Goal: Task Accomplishment & Management: Complete application form

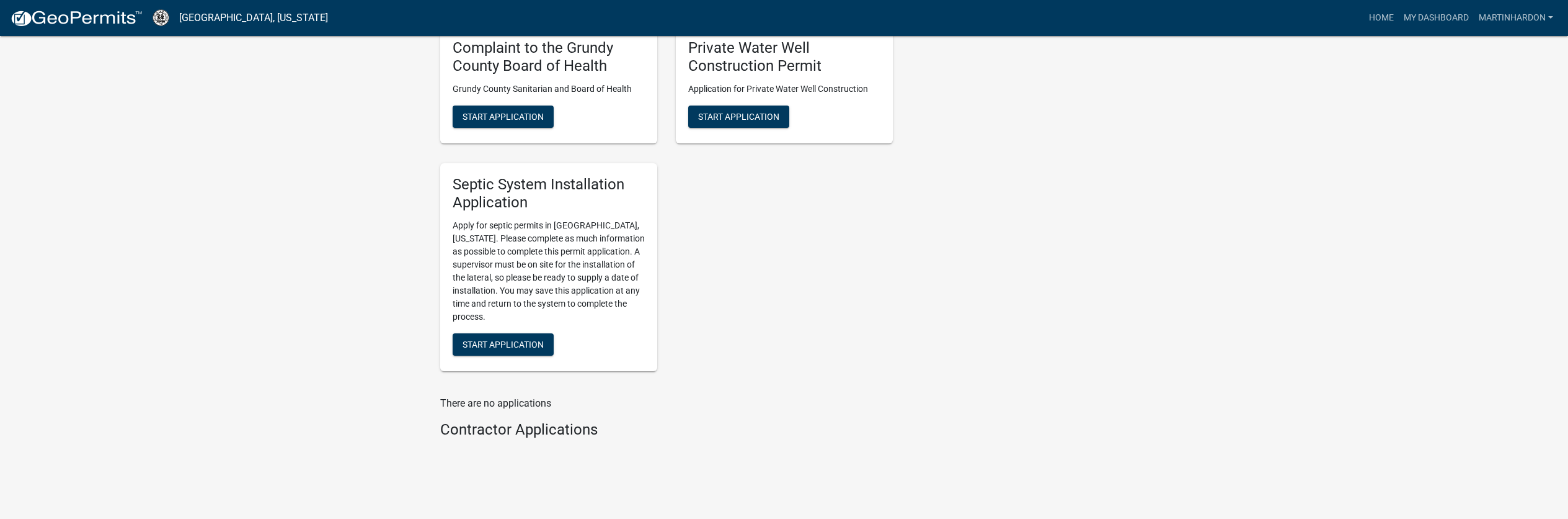
scroll to position [869, 0]
click at [512, 331] on button "Start Application" at bounding box center [503, 341] width 101 height 23
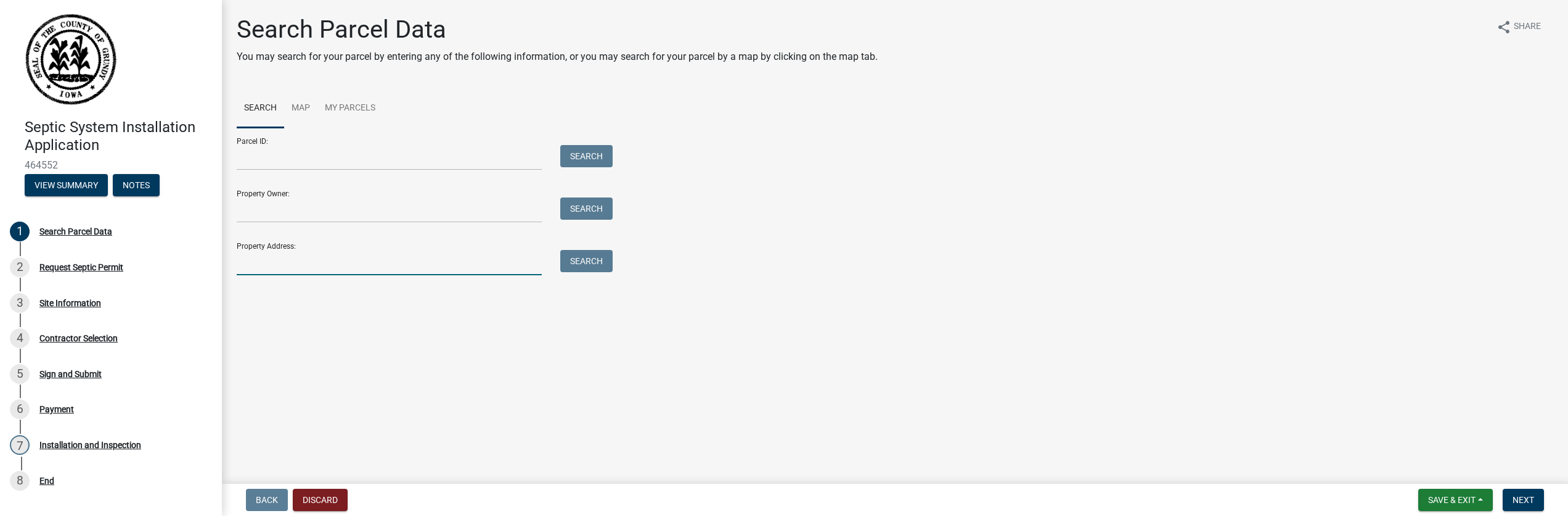
click at [294, 266] on input "Property Address:" at bounding box center [389, 262] width 305 height 25
type input "[STREET_ADDRESS]"
click at [600, 260] on button "Search" at bounding box center [586, 261] width 52 height 22
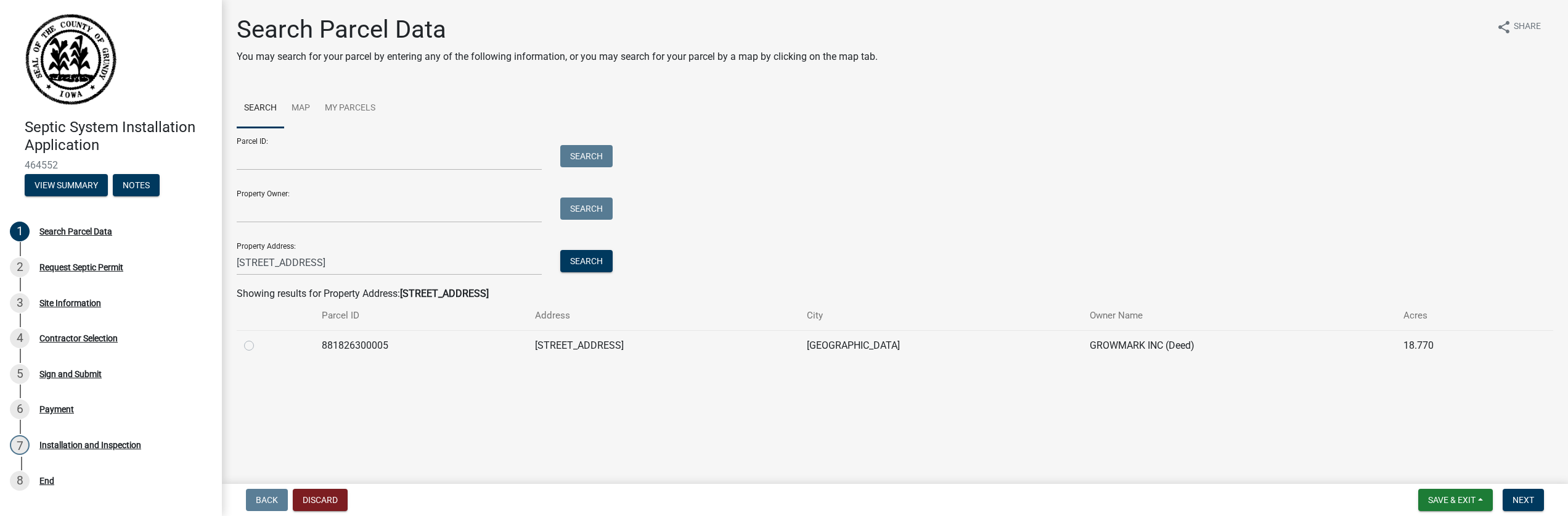
click at [259, 338] on label at bounding box center [259, 338] width 0 height 0
click at [259, 346] on input "radio" at bounding box center [263, 342] width 8 height 8
radio input "true"
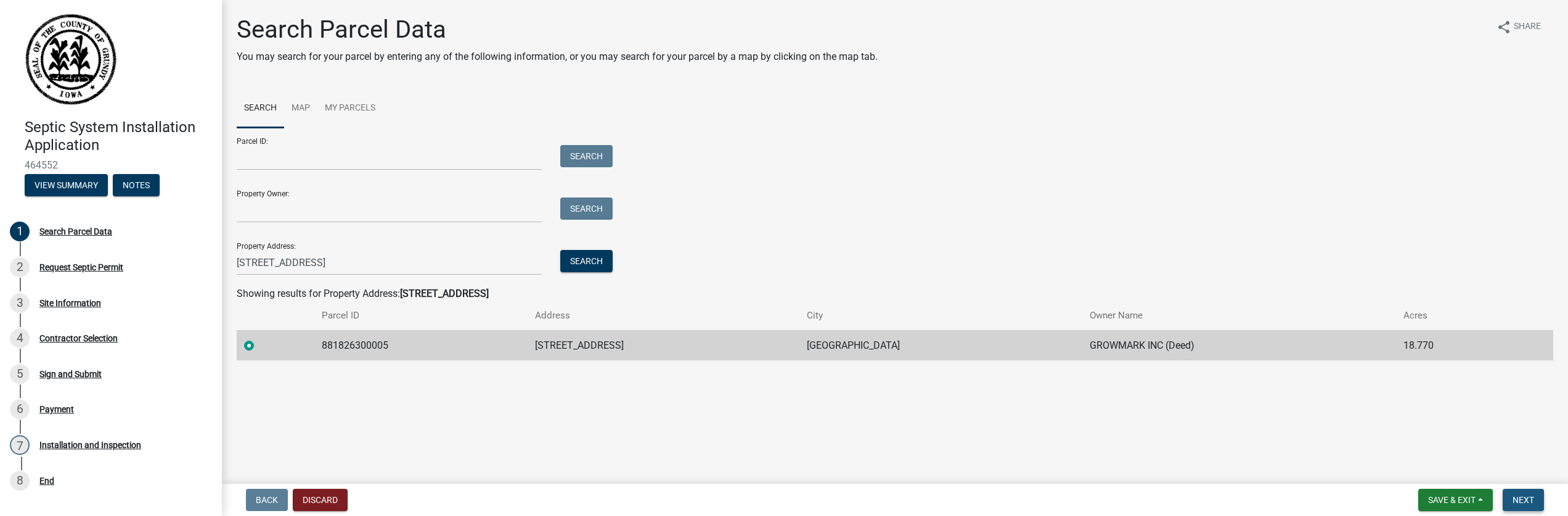
click at [1521, 494] on button "Next" at bounding box center [1523, 500] width 41 height 22
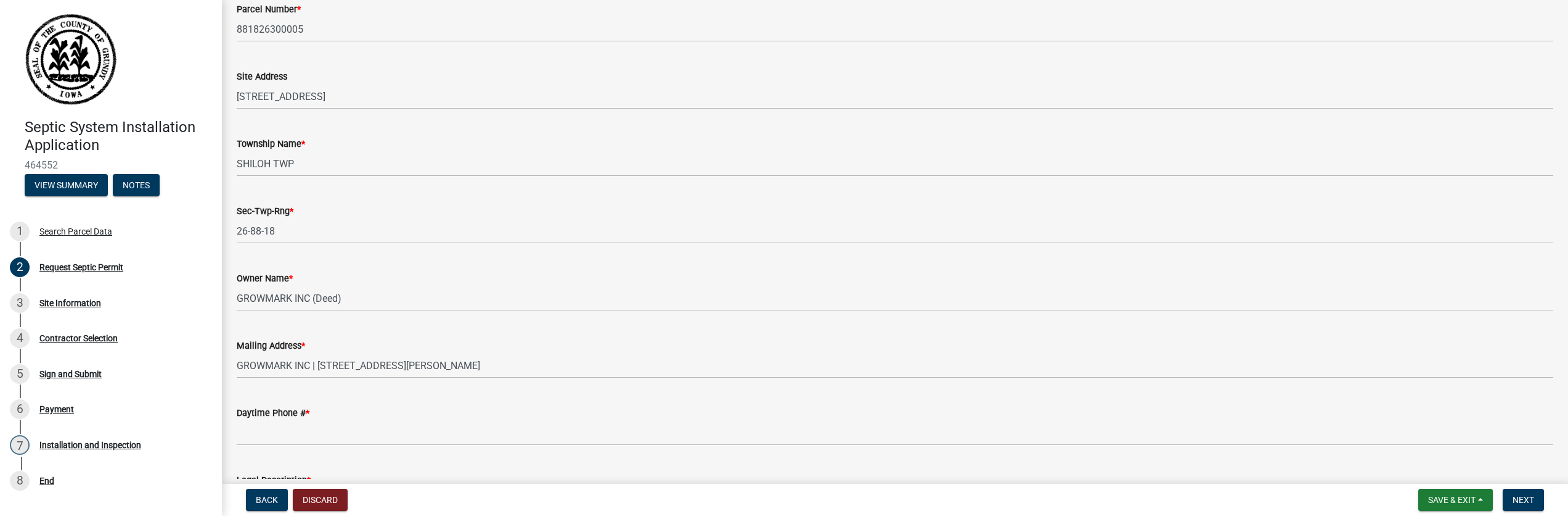
scroll to position [229, 0]
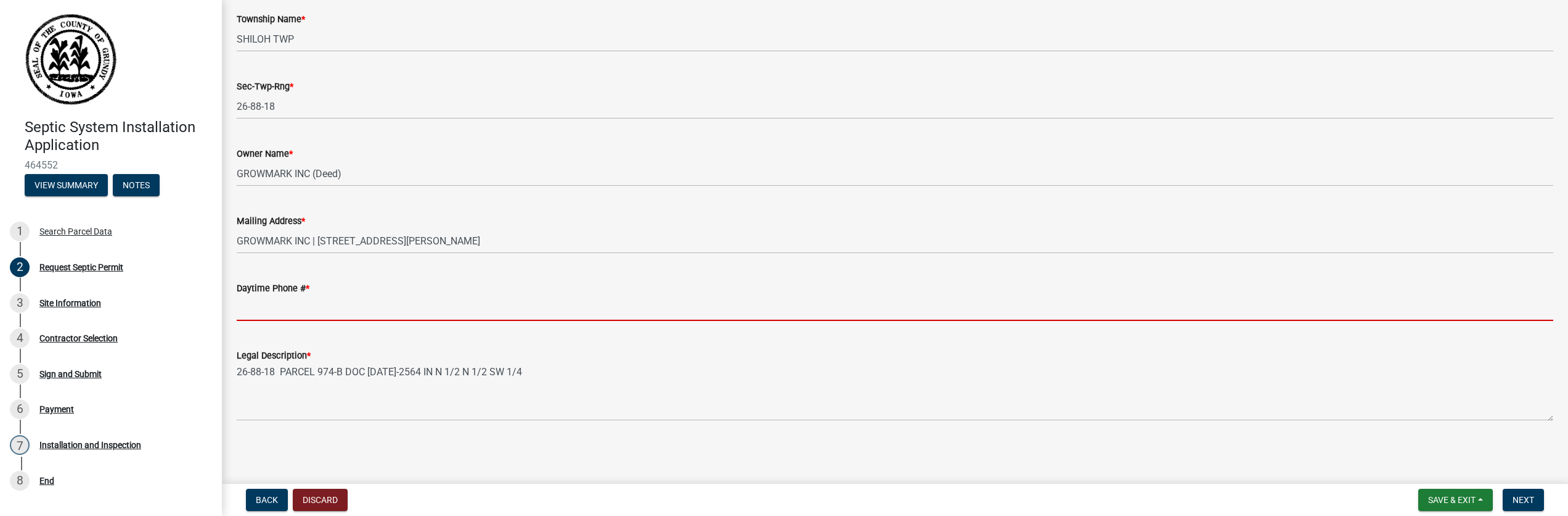
click at [294, 314] on input "Daytime Phone # *" at bounding box center [895, 308] width 1317 height 25
type input "[PHONE_NUMBER]"
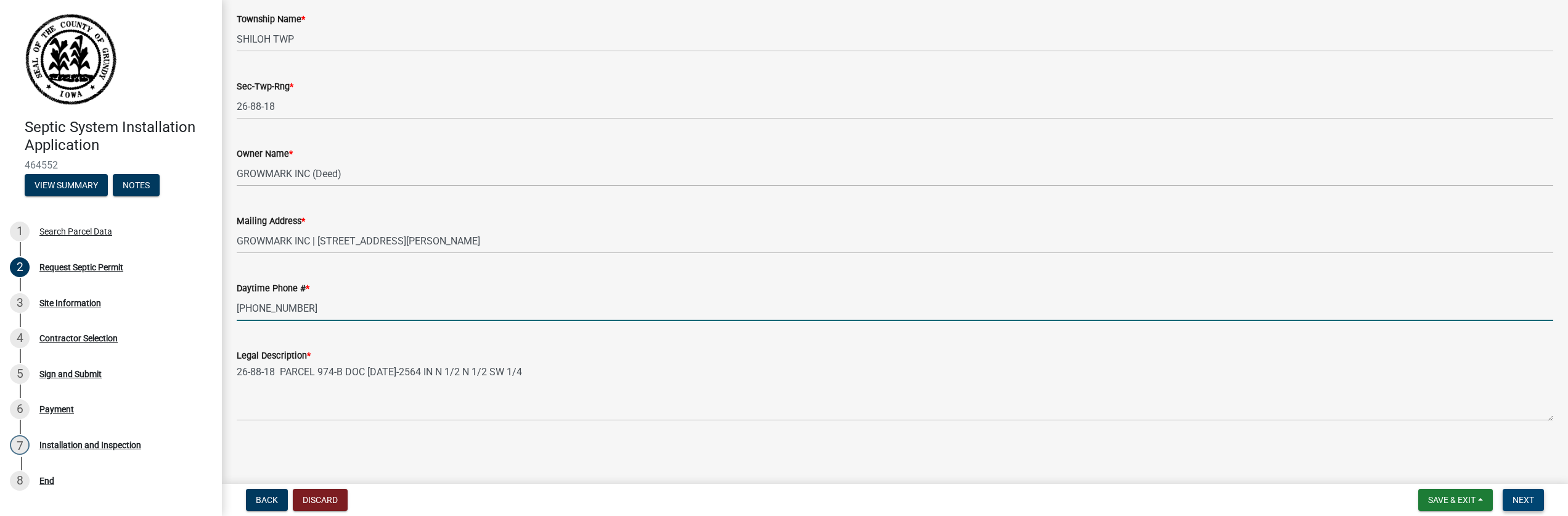
click at [1508, 493] on button "Next" at bounding box center [1523, 500] width 41 height 22
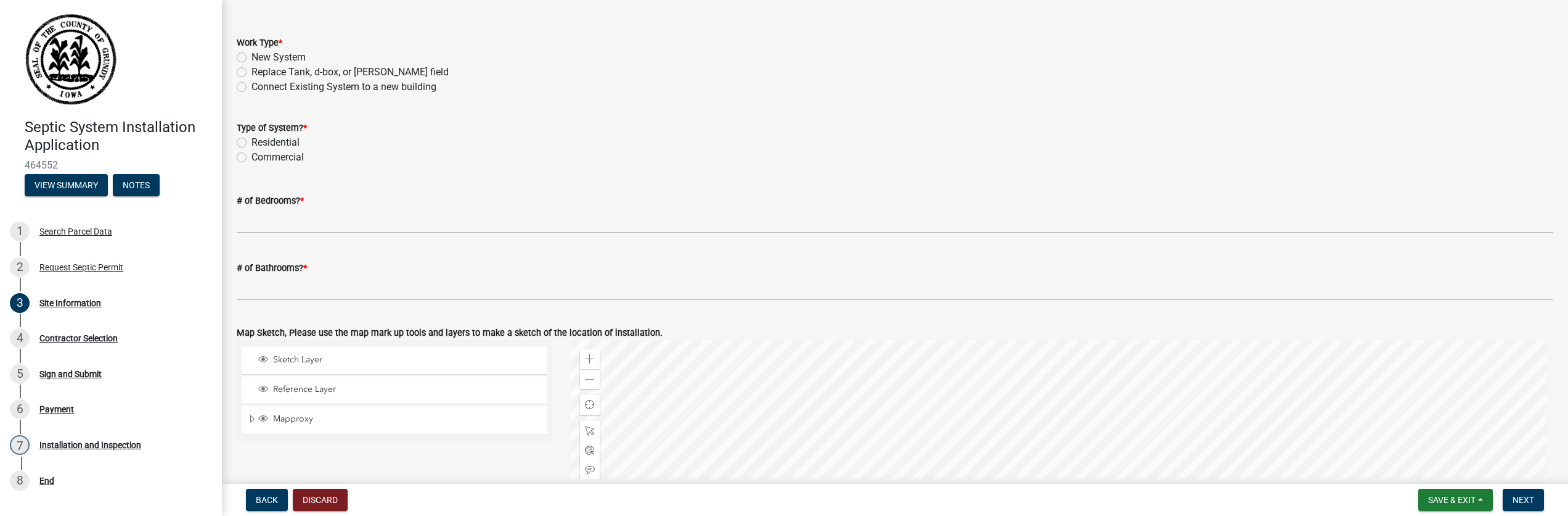
scroll to position [0, 0]
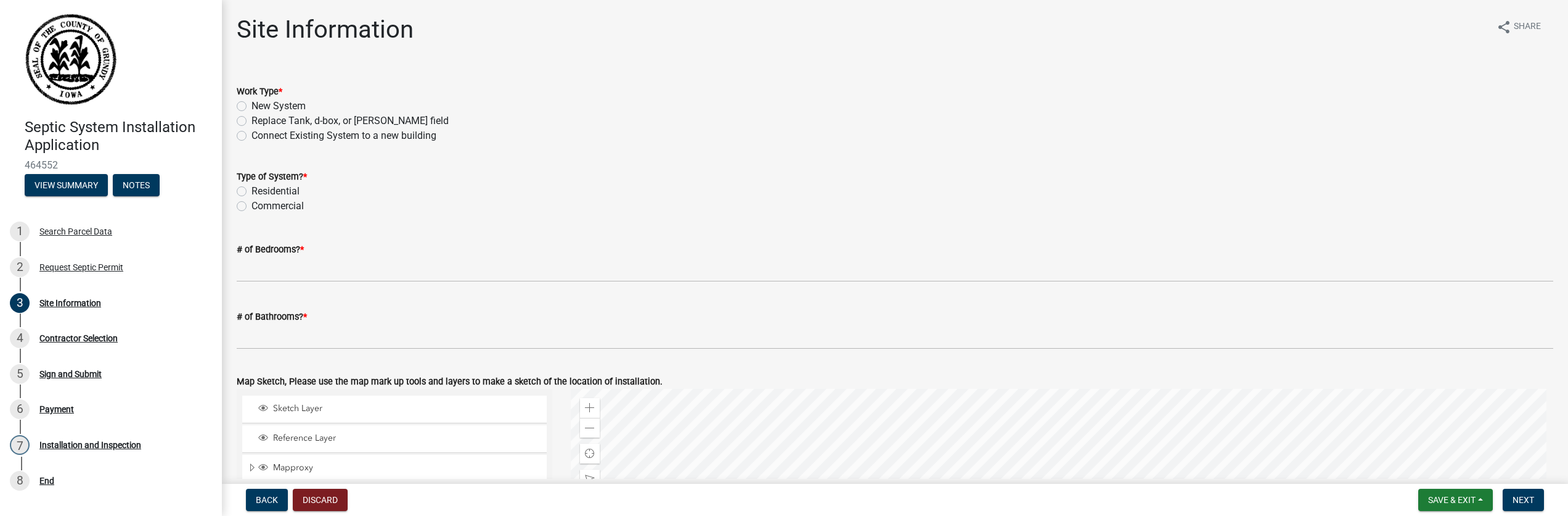
click at [252, 103] on label "New System" at bounding box center [279, 106] width 54 height 15
click at [252, 103] on input "New System" at bounding box center [256, 103] width 8 height 8
radio input "true"
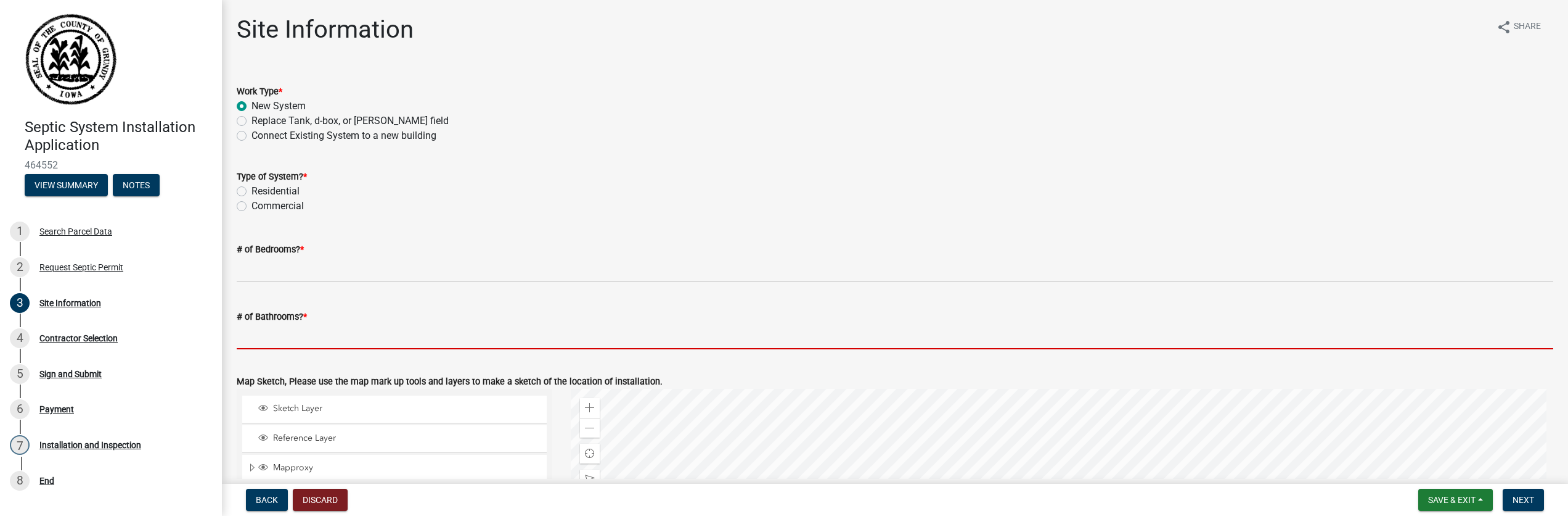
click at [276, 336] on input "# of Bathrooms? *" at bounding box center [895, 336] width 1317 height 25
type input "2"
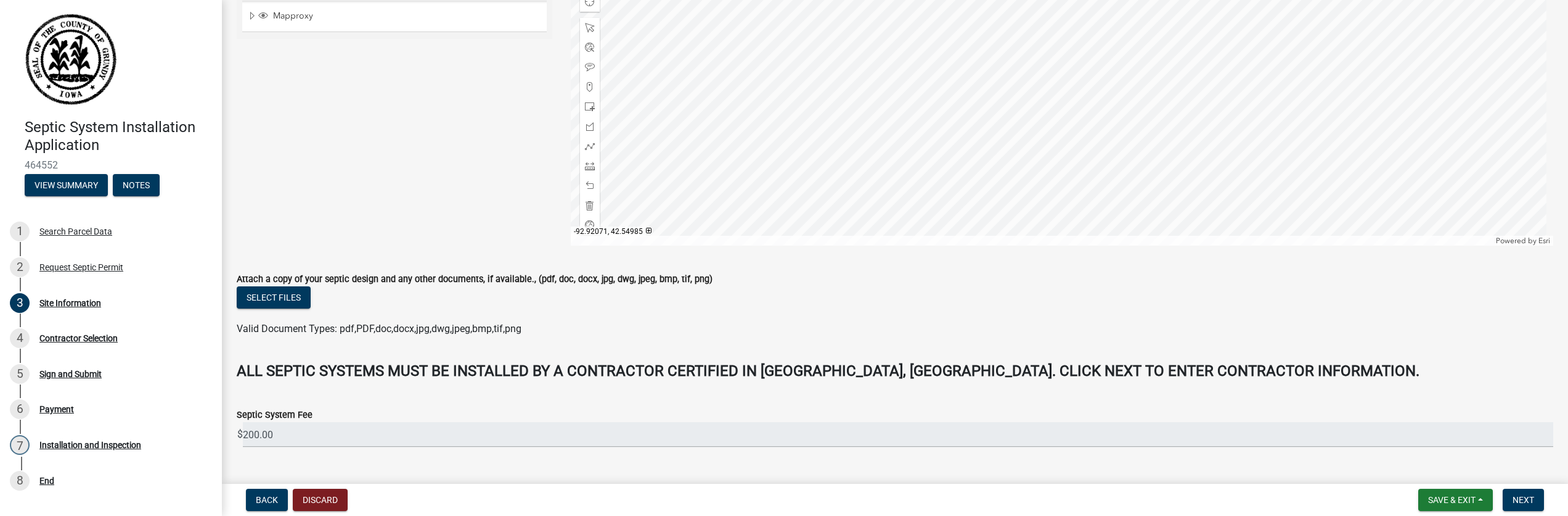
scroll to position [479, 0]
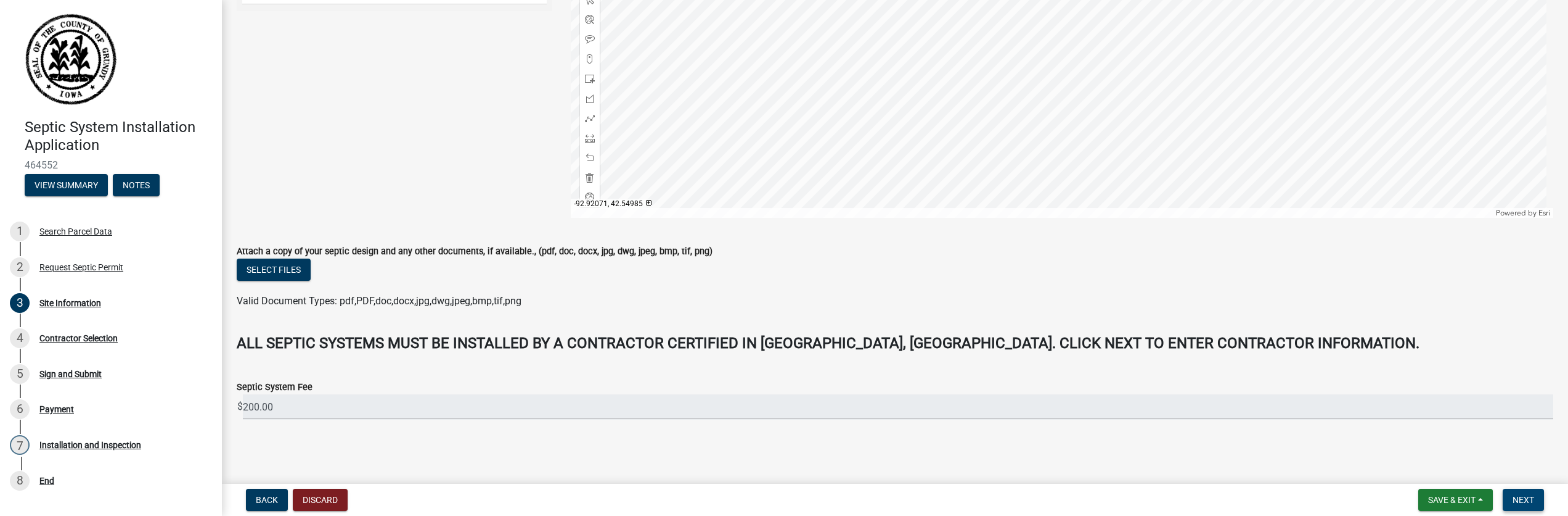
click at [1521, 496] on span "Next" at bounding box center [1524, 500] width 22 height 10
click at [1527, 492] on button "Next" at bounding box center [1523, 500] width 41 height 22
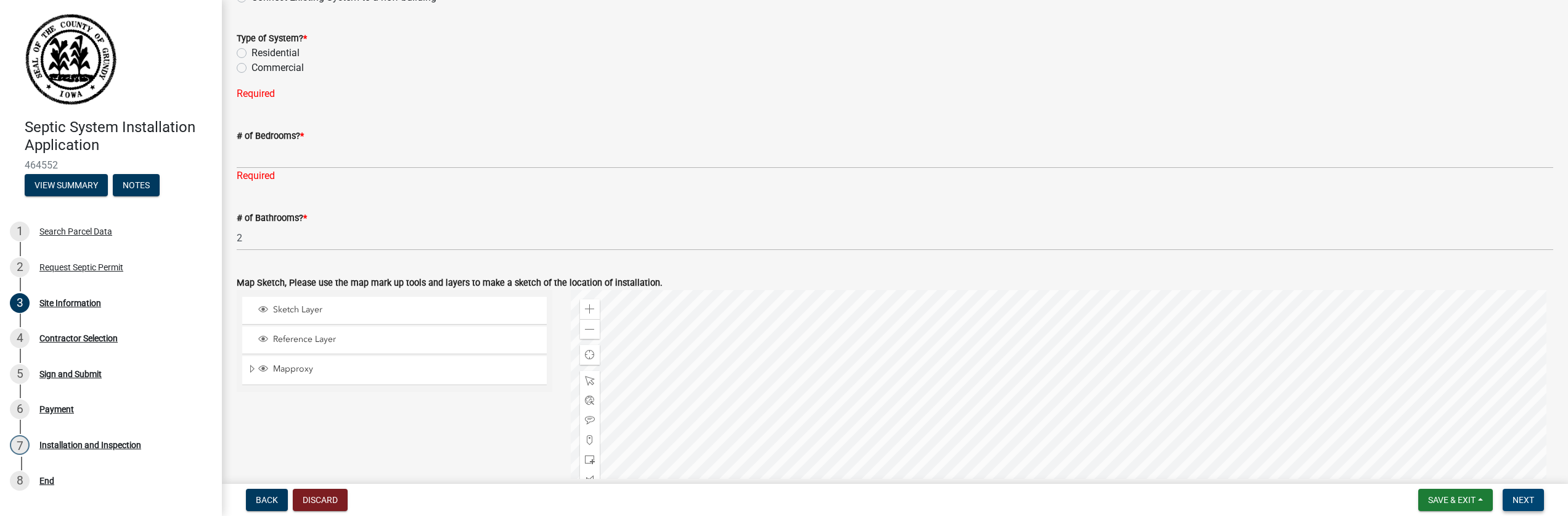
scroll to position [0, 0]
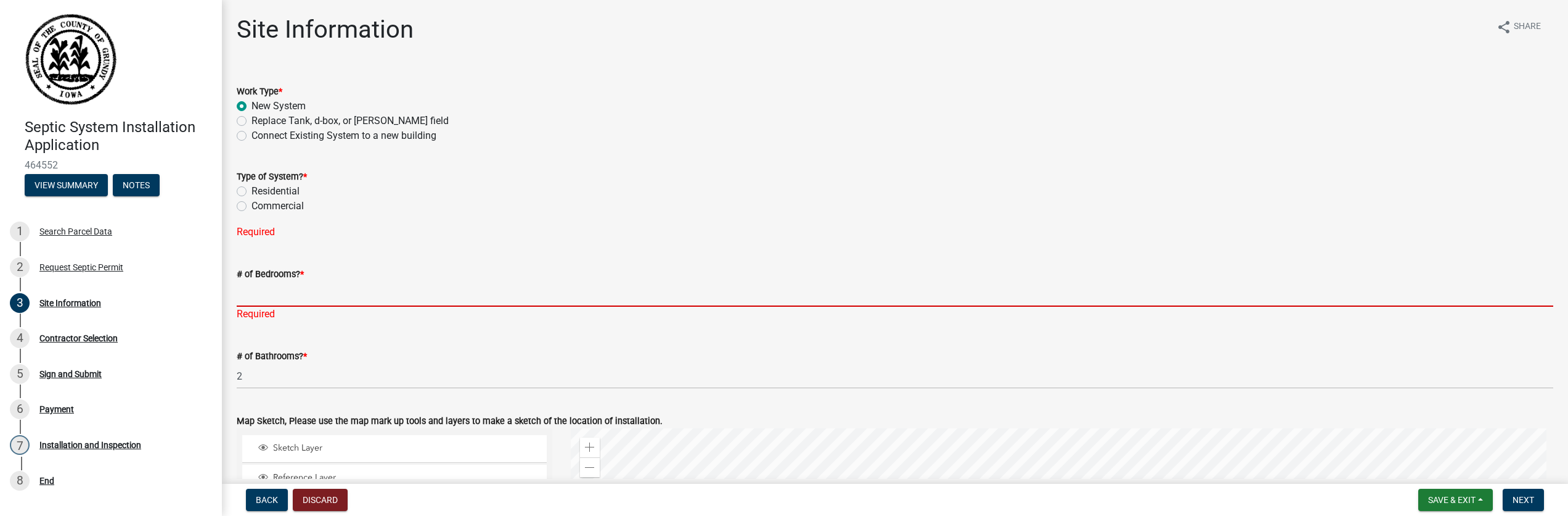
click at [374, 291] on input "# of Bedrooms? *" at bounding box center [895, 293] width 1317 height 25
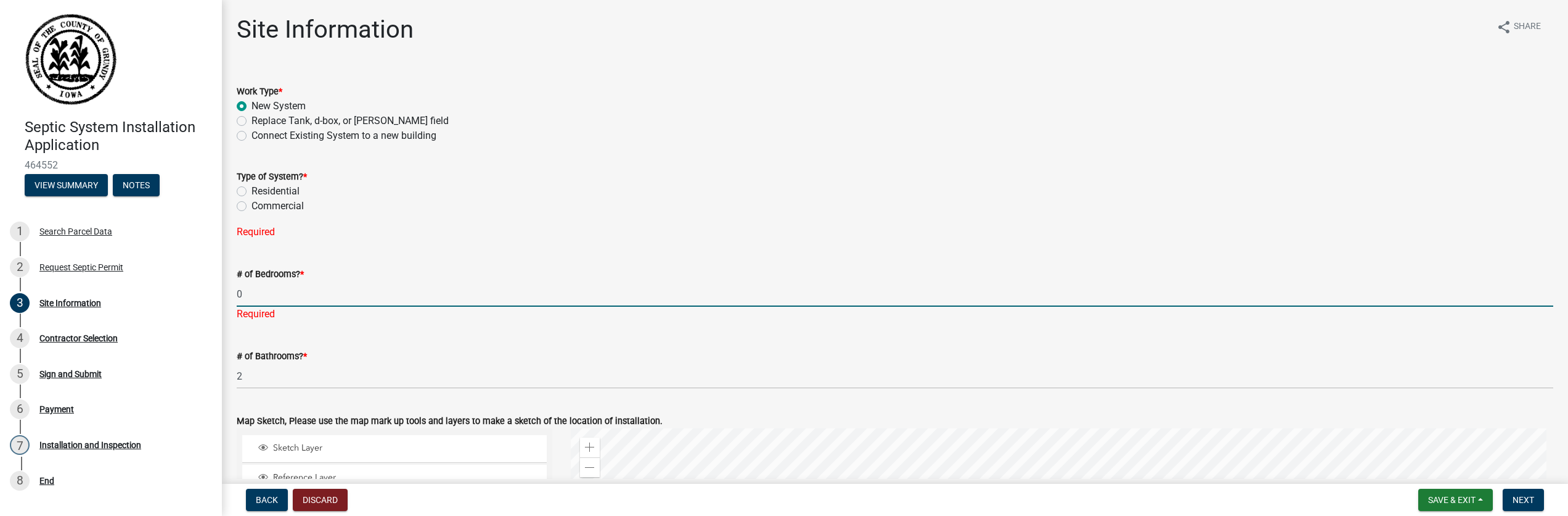
type input "0"
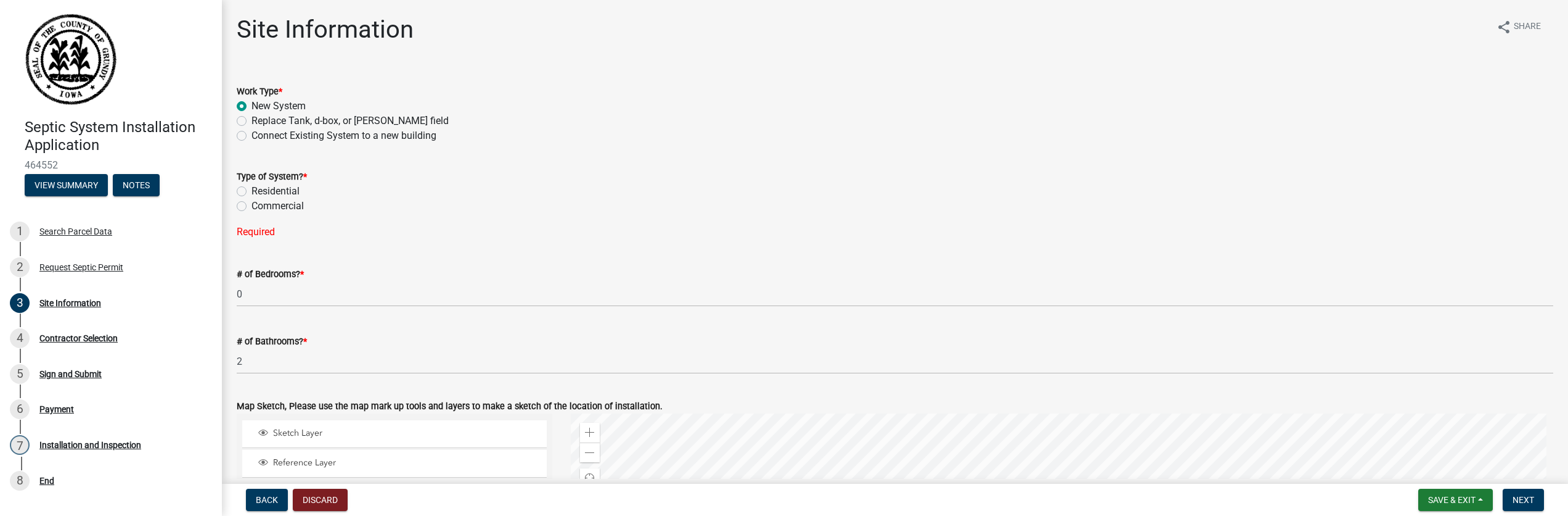
click at [272, 203] on label "Commercial" at bounding box center [278, 206] width 52 height 15
click at [259, 203] on input "Commercial" at bounding box center [256, 203] width 8 height 8
radio input "true"
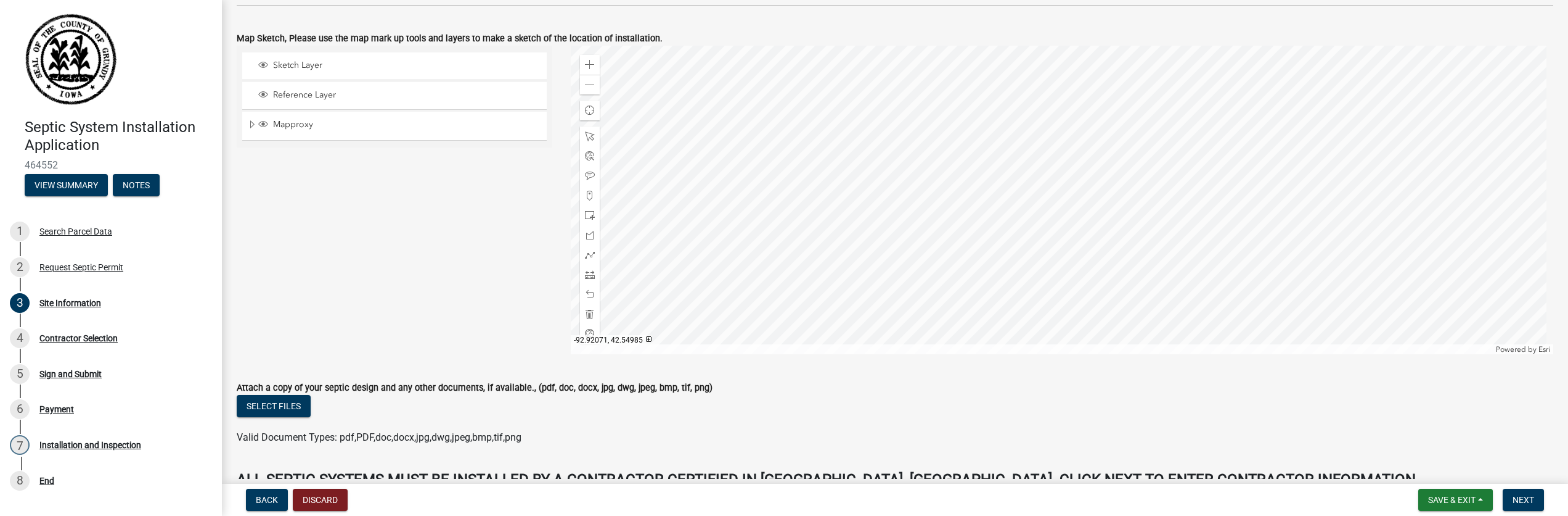
scroll to position [479, 0]
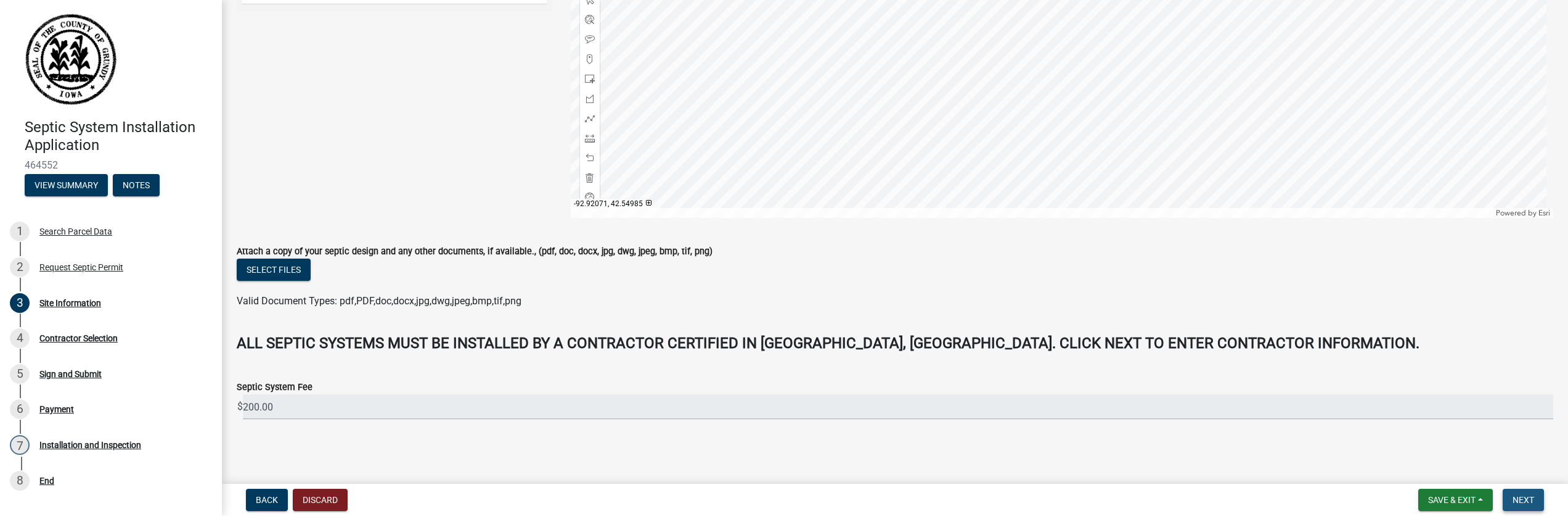
click at [1517, 495] on span "Next" at bounding box center [1524, 500] width 22 height 10
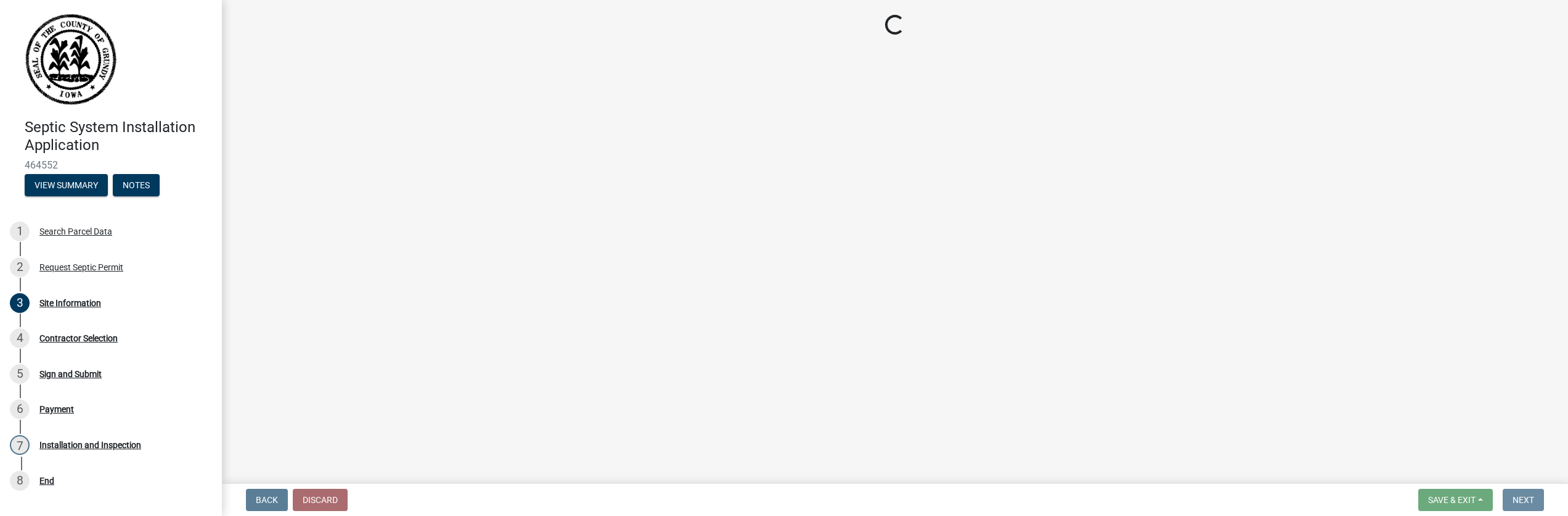
scroll to position [0, 0]
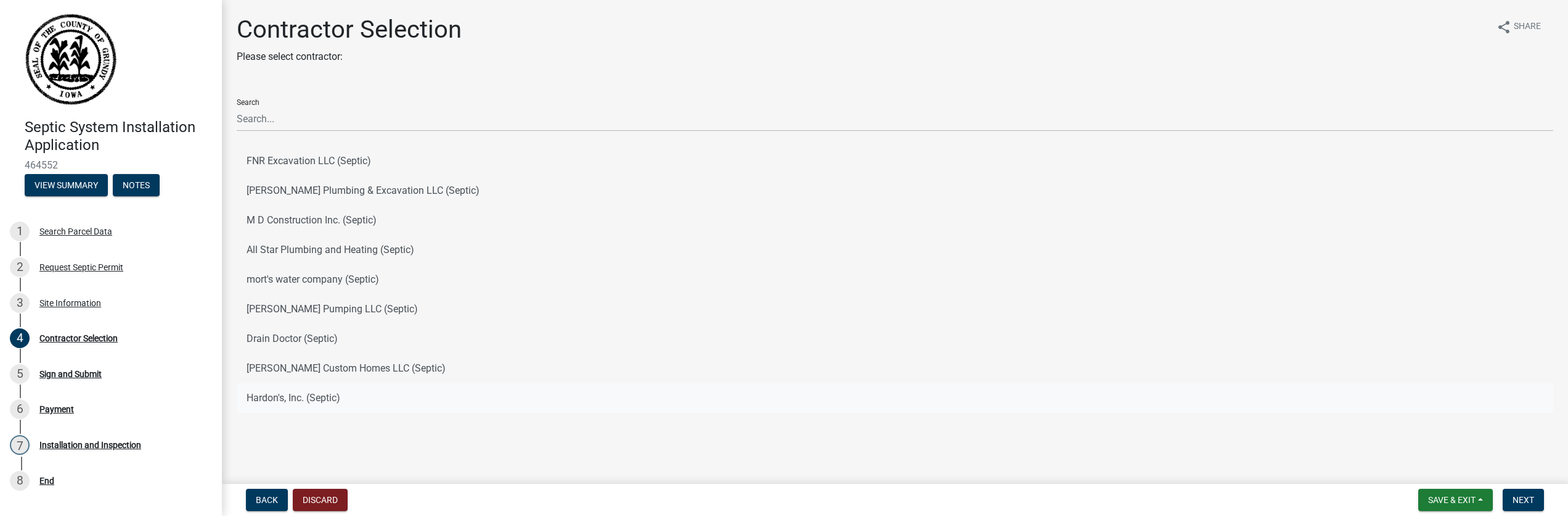
click at [287, 402] on button "Hardon's, Inc. (Septic)" at bounding box center [895, 398] width 1317 height 30
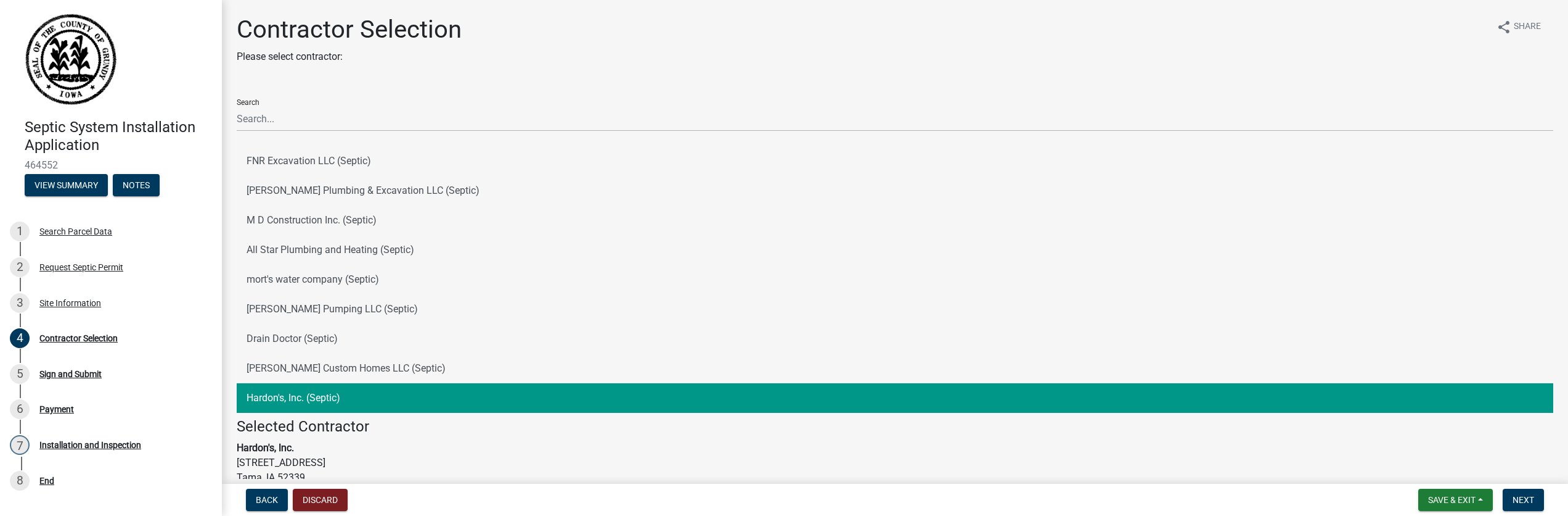
scroll to position [139, 0]
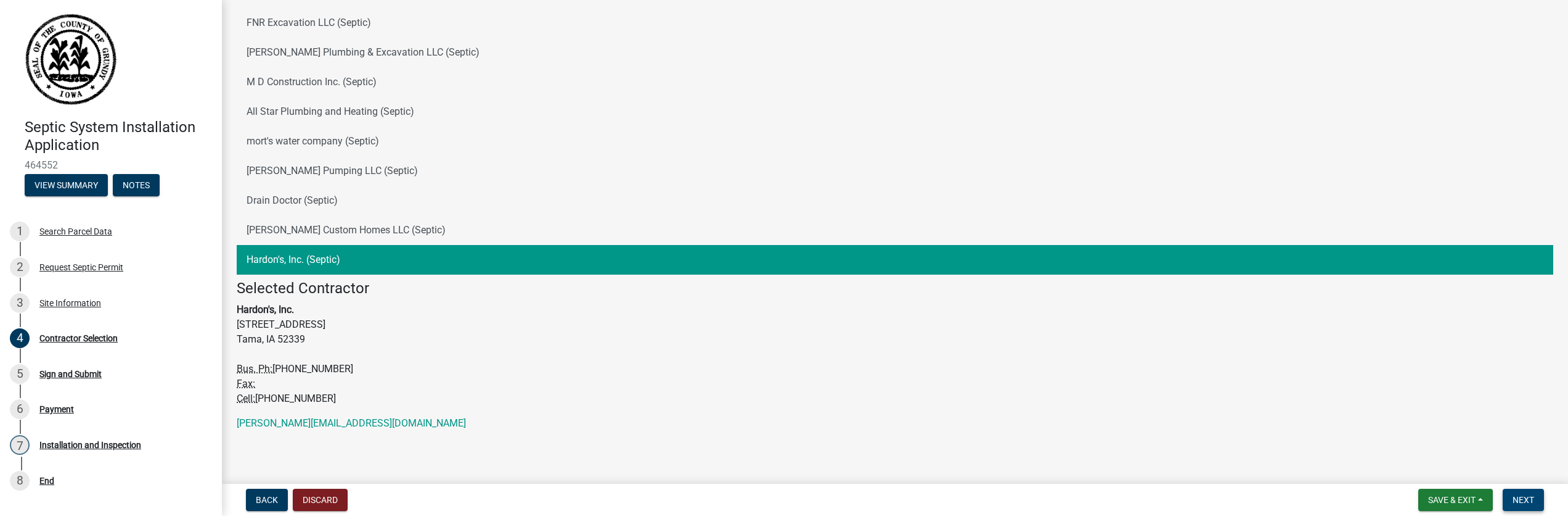
click at [1532, 504] on span "Next" at bounding box center [1524, 500] width 22 height 10
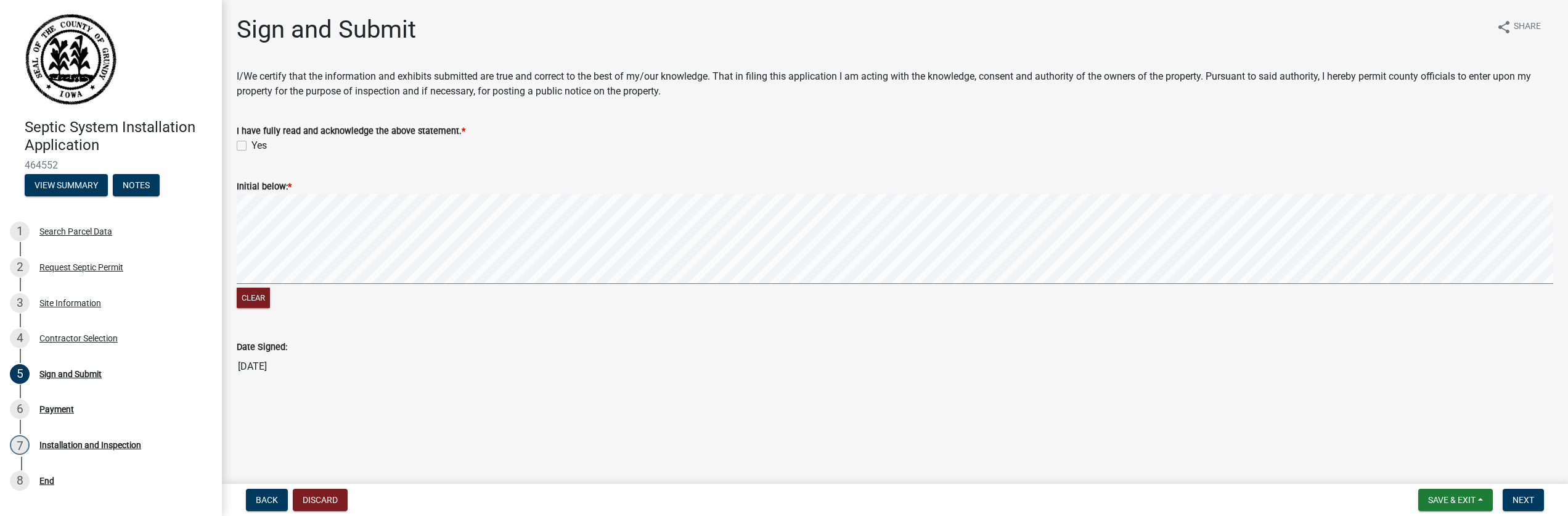
click at [252, 148] on label "Yes" at bounding box center [259, 146] width 16 height 15
click at [252, 146] on input "Yes" at bounding box center [256, 143] width 8 height 8
checkbox input "true"
click at [1535, 494] on button "Next" at bounding box center [1523, 500] width 41 height 22
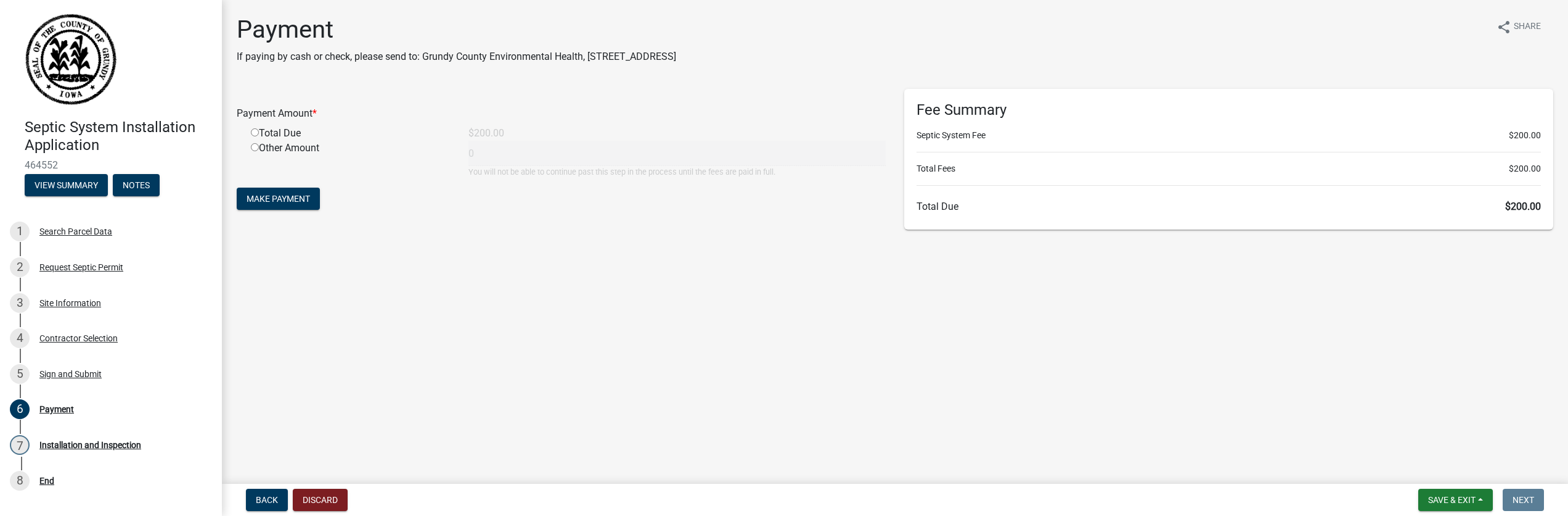
click at [256, 133] on input "radio" at bounding box center [255, 132] width 8 height 8
radio input "true"
type input "200"
click at [307, 195] on span "Make Payment" at bounding box center [278, 198] width 64 height 10
